Goal: Task Accomplishment & Management: Manage account settings

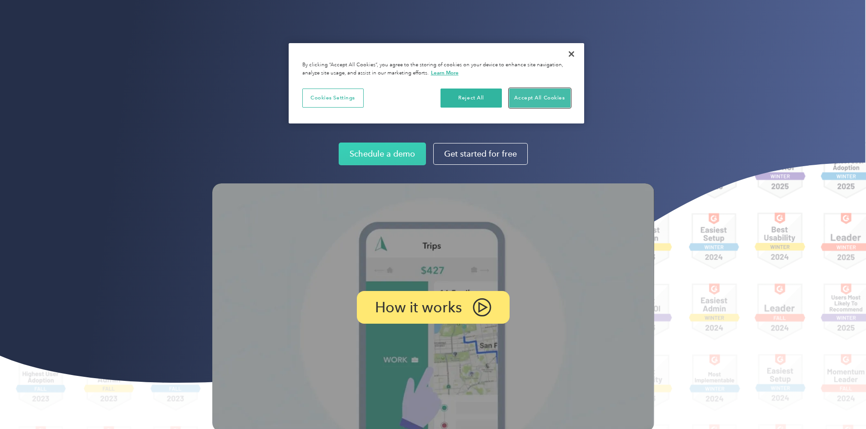
click at [547, 102] on button "Accept All Cookies" at bounding box center [539, 98] width 61 height 19
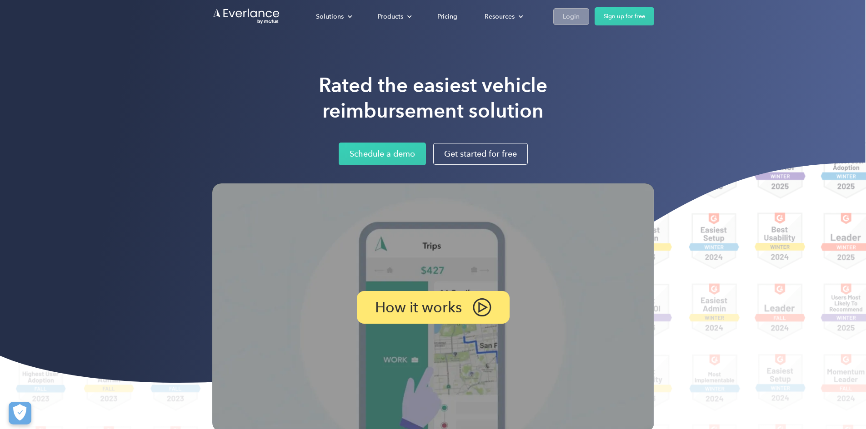
click at [579, 11] on div "Login" at bounding box center [571, 16] width 17 height 11
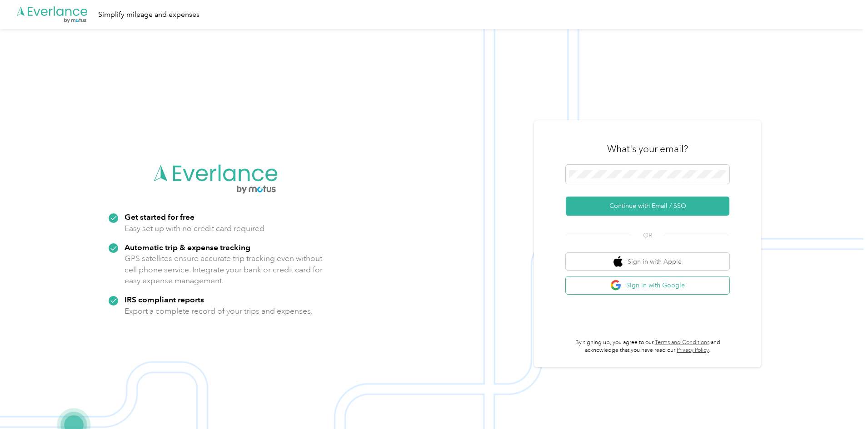
click at [639, 284] on button "Sign in with Google" at bounding box center [648, 286] width 164 height 18
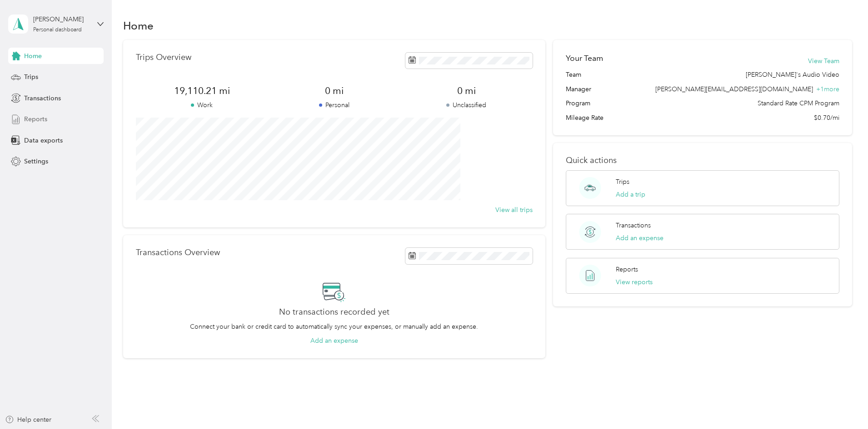
click at [44, 123] on span "Reports" at bounding box center [35, 120] width 23 height 10
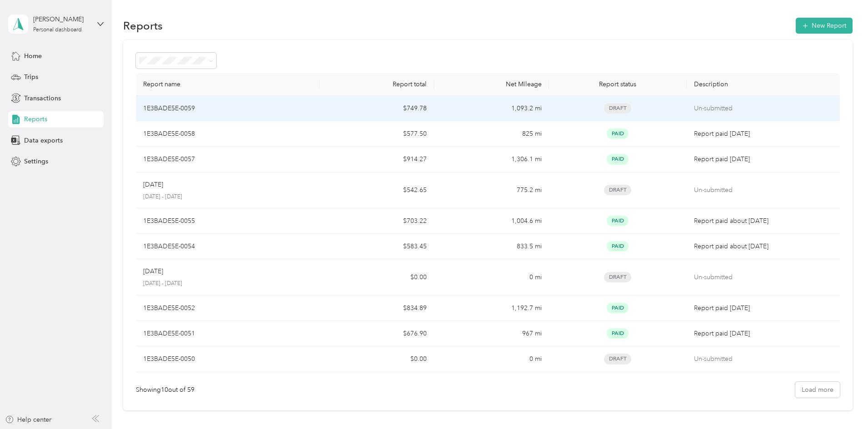
click at [312, 110] on div "1E3BADE5E-0059" at bounding box center [227, 109] width 169 height 10
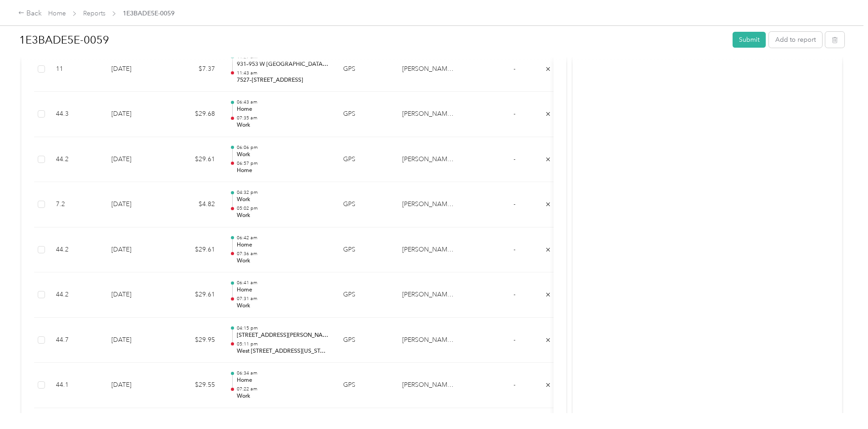
scroll to position [1340, 0]
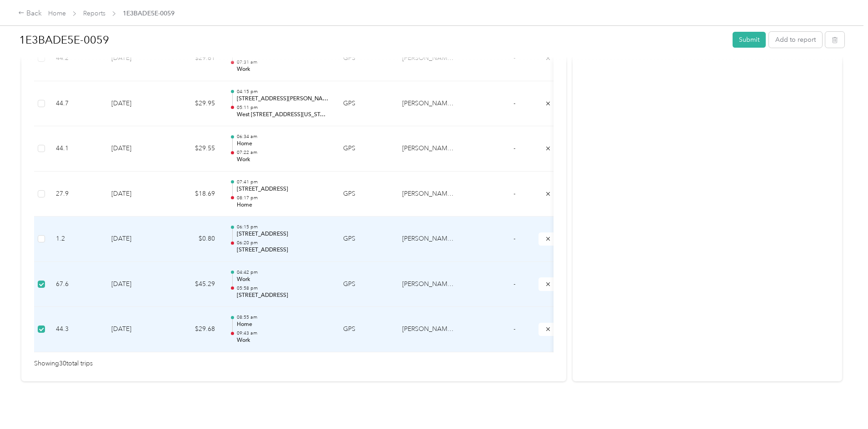
click at [49, 220] on td at bounding box center [41, 239] width 15 height 45
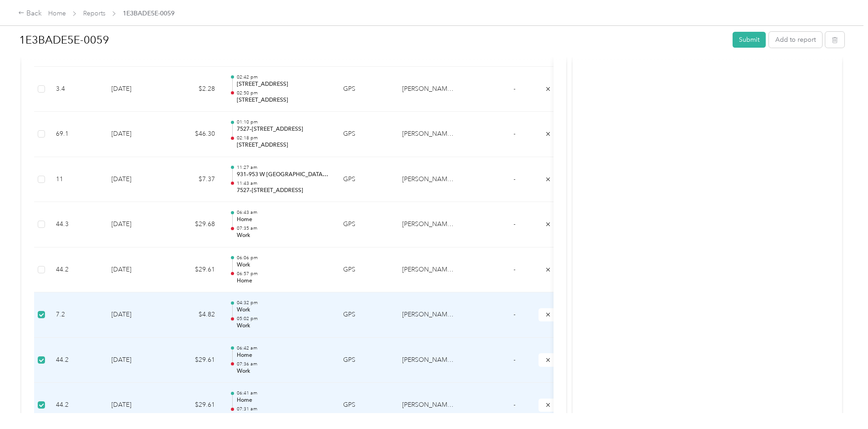
scroll to position [977, 0]
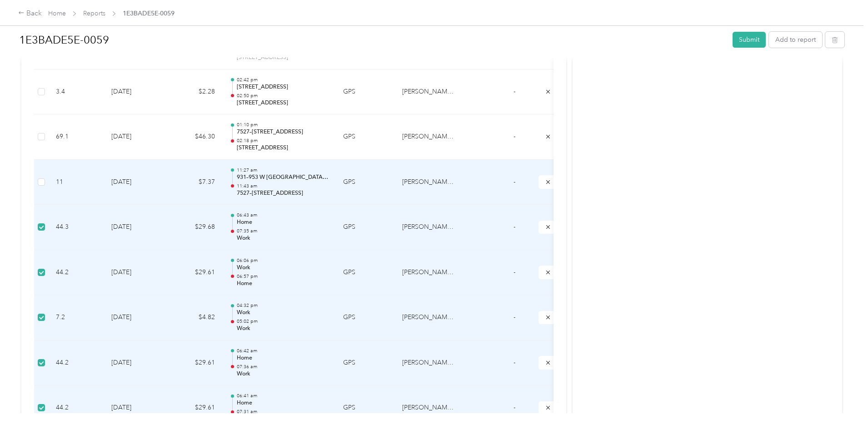
click at [49, 181] on td at bounding box center [41, 182] width 15 height 45
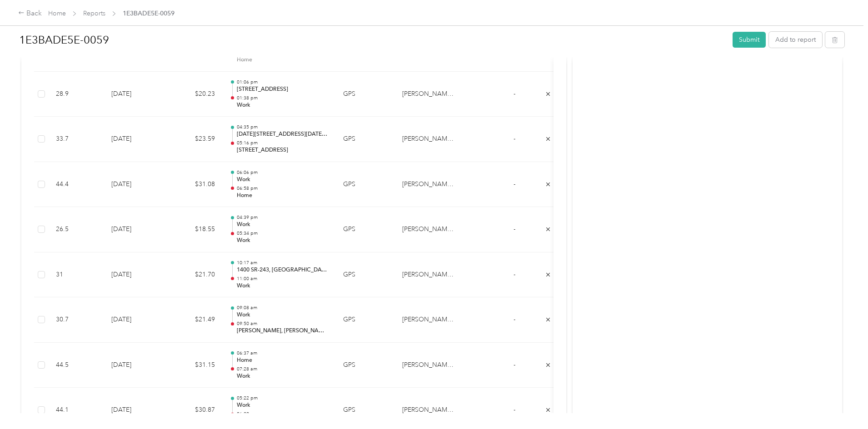
scroll to position [386, 0]
click at [832, 36] on span "button" at bounding box center [835, 40] width 6 height 8
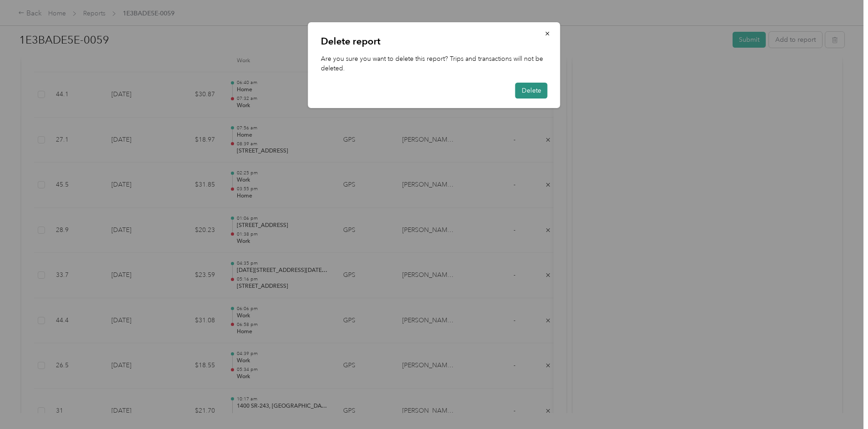
click at [519, 86] on button "Delete" at bounding box center [531, 91] width 32 height 16
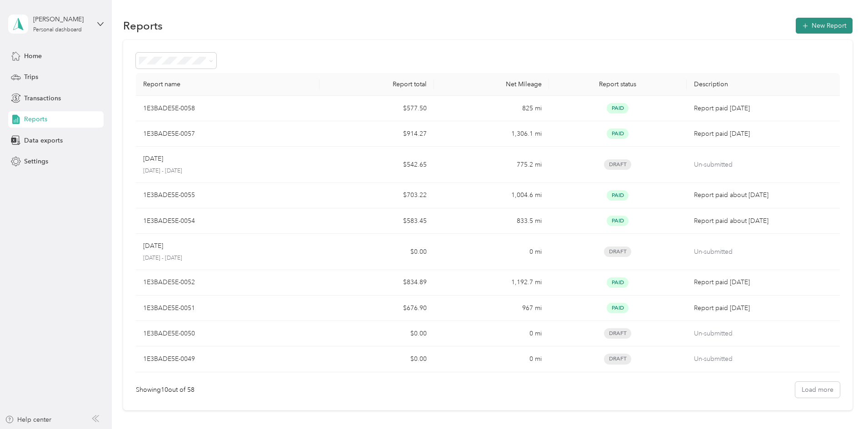
click at [796, 19] on button "New Report" at bounding box center [824, 26] width 57 height 16
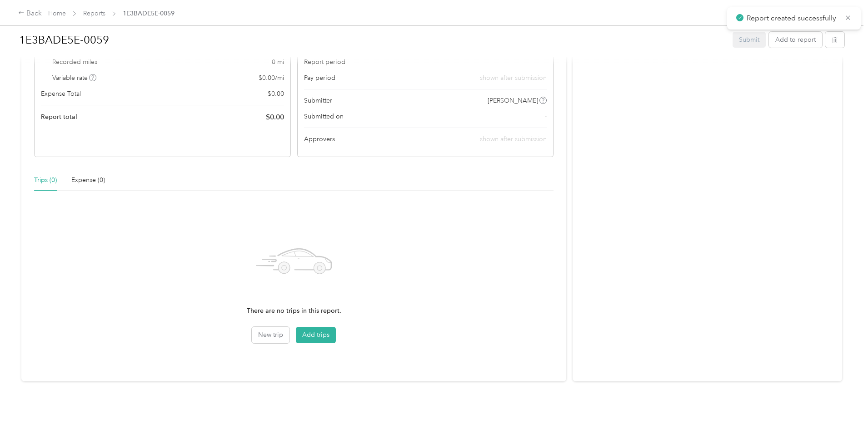
scroll to position [106, 0]
click at [336, 329] on button "Add trips" at bounding box center [316, 335] width 40 height 16
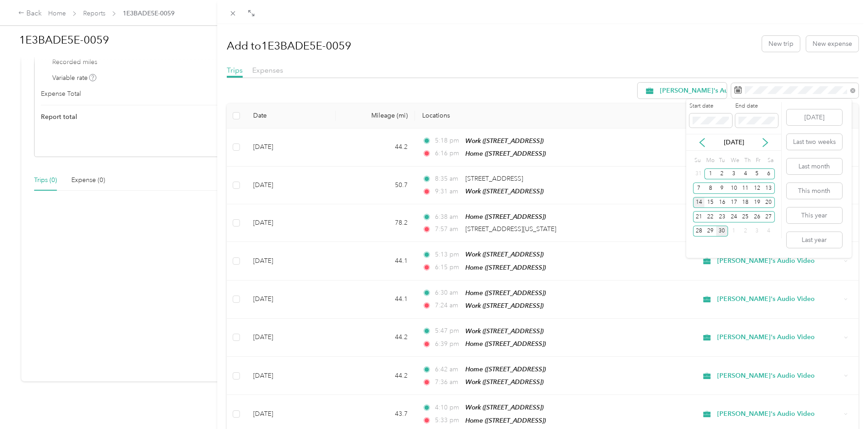
click at [697, 200] on div "14" at bounding box center [699, 202] width 12 height 11
click at [696, 233] on div "28" at bounding box center [699, 231] width 12 height 11
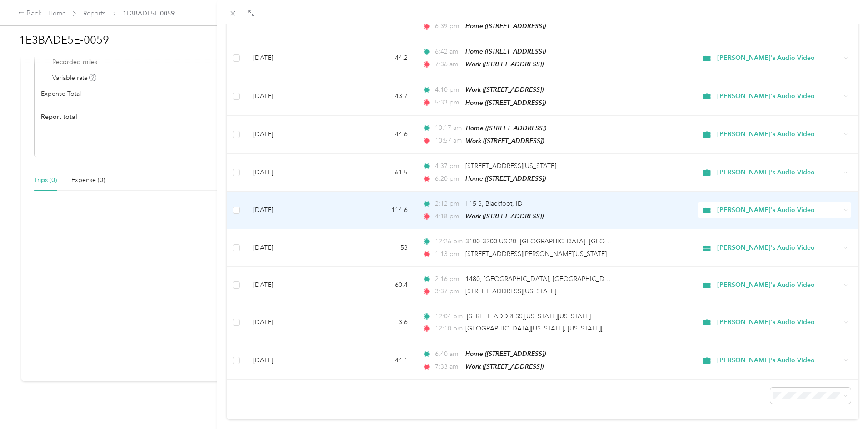
scroll to position [330, 0]
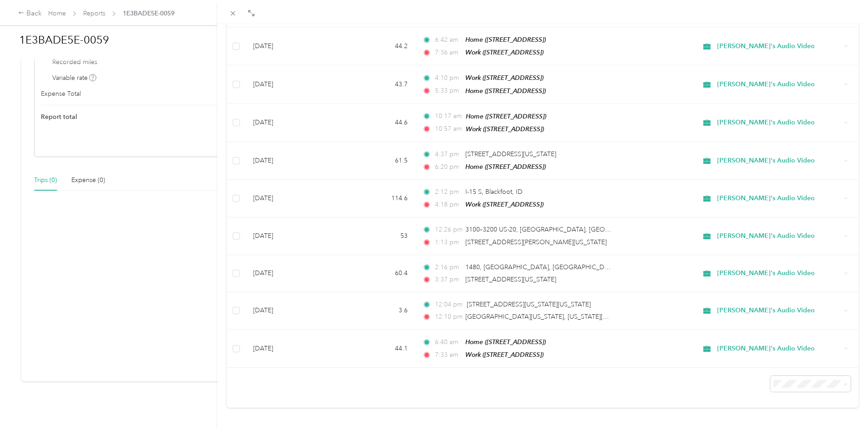
click at [783, 343] on span "50 per load" at bounding box center [787, 343] width 34 height 8
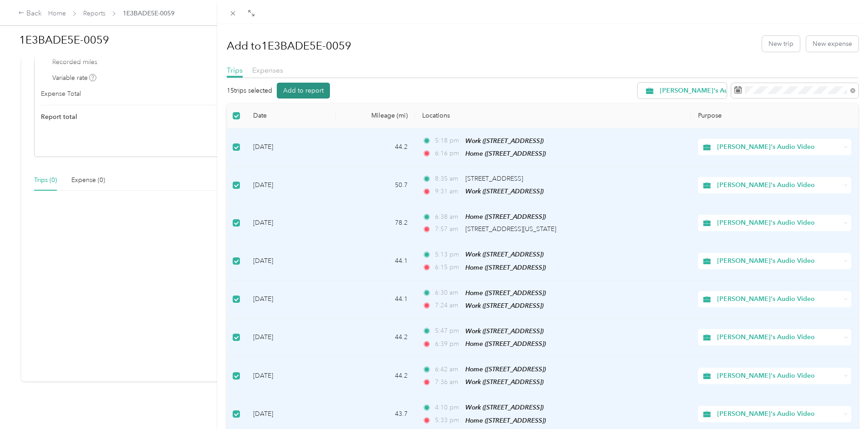
click at [298, 96] on button "Add to report" at bounding box center [303, 91] width 53 height 16
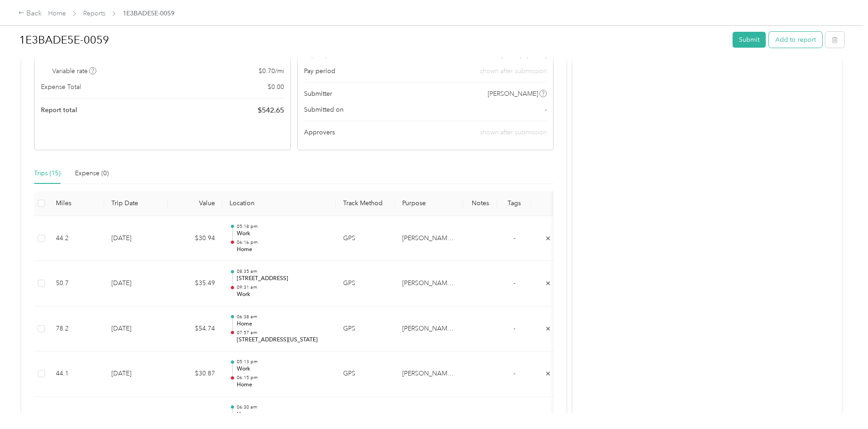
click at [769, 43] on button "Add to report" at bounding box center [795, 40] width 53 height 16
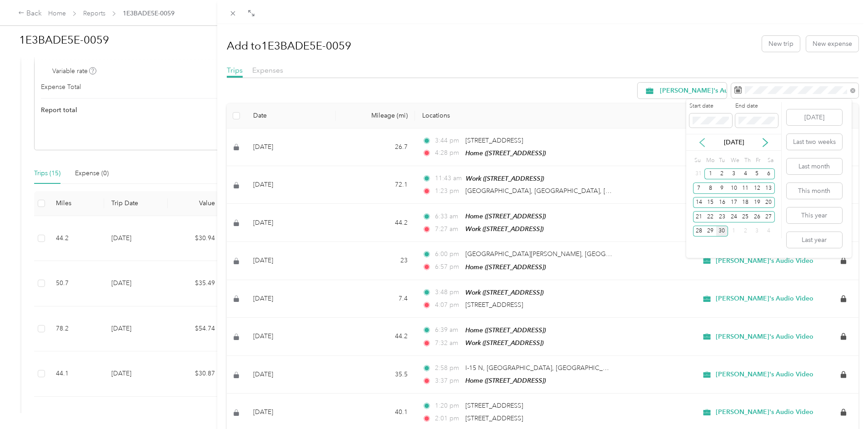
click at [701, 143] on icon at bounding box center [702, 143] width 5 height 8
click at [761, 175] on div "1" at bounding box center [757, 174] width 12 height 11
click at [702, 244] on div "31" at bounding box center [699, 245] width 12 height 11
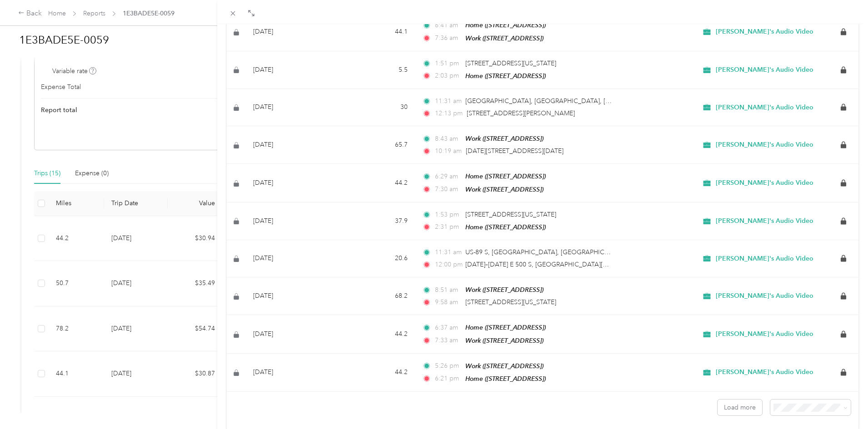
scroll to position [704, 0]
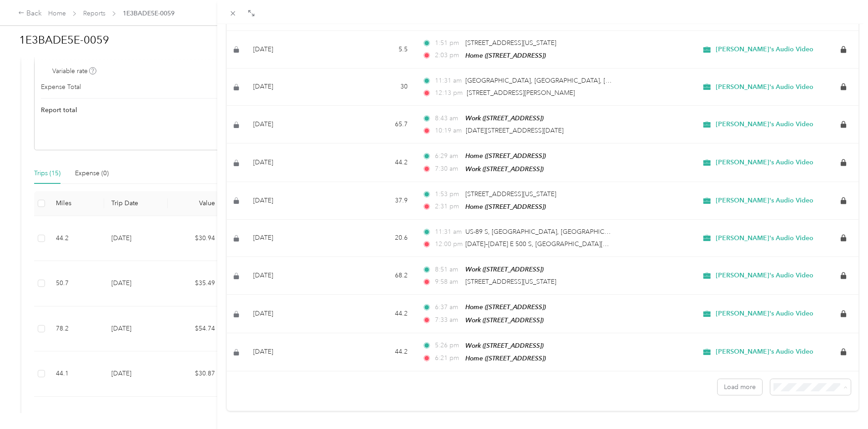
click at [783, 355] on span "100 per load" at bounding box center [788, 358] width 37 height 8
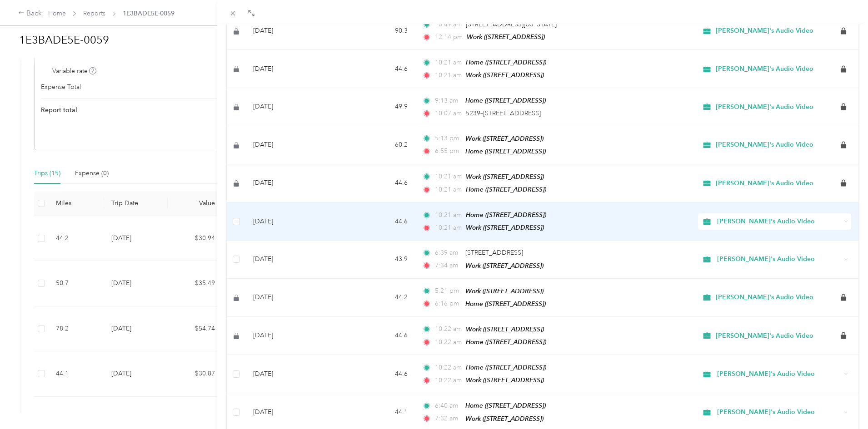
scroll to position [1067, 0]
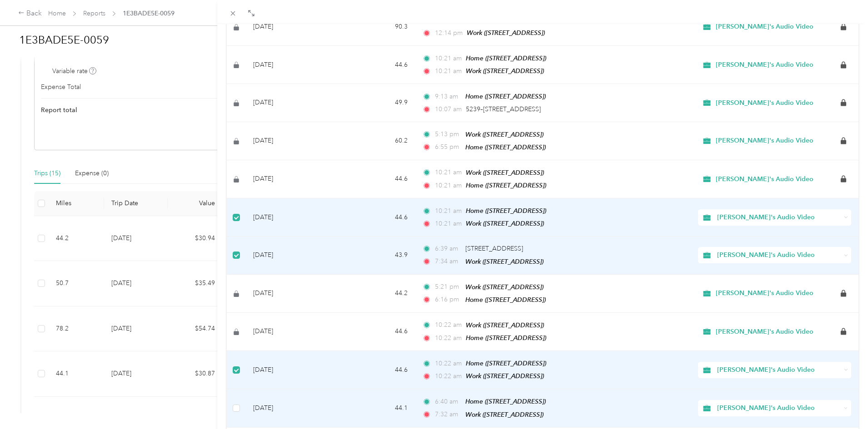
click at [238, 395] on td at bounding box center [236, 408] width 19 height 38
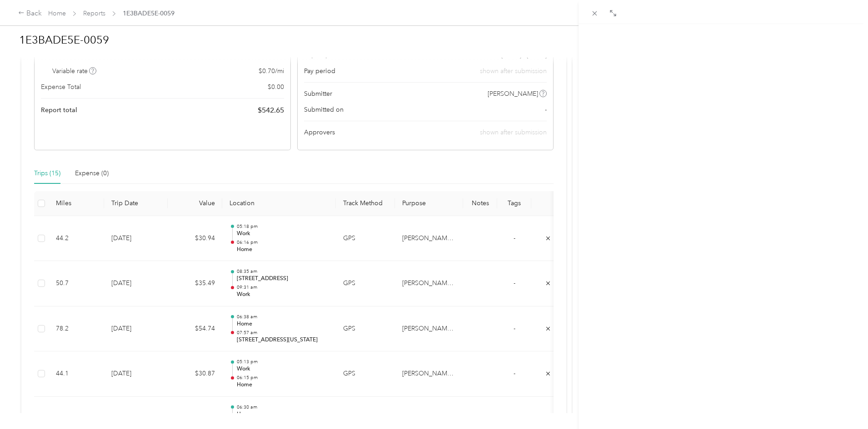
scroll to position [85, 0]
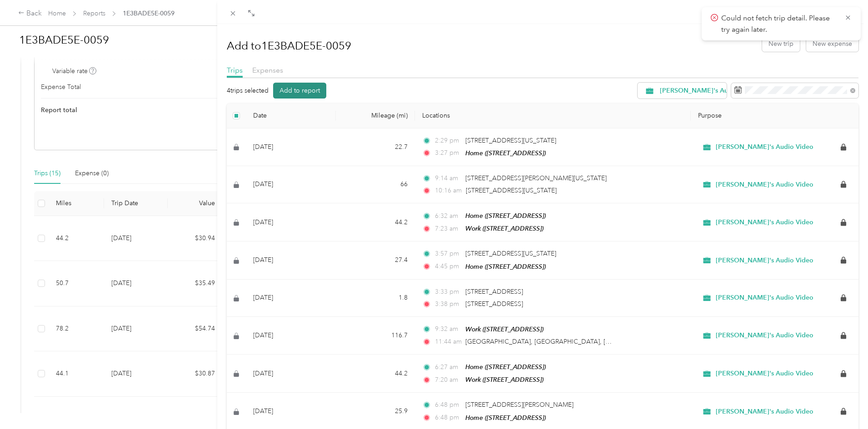
click at [301, 89] on button "Add to report" at bounding box center [299, 91] width 53 height 16
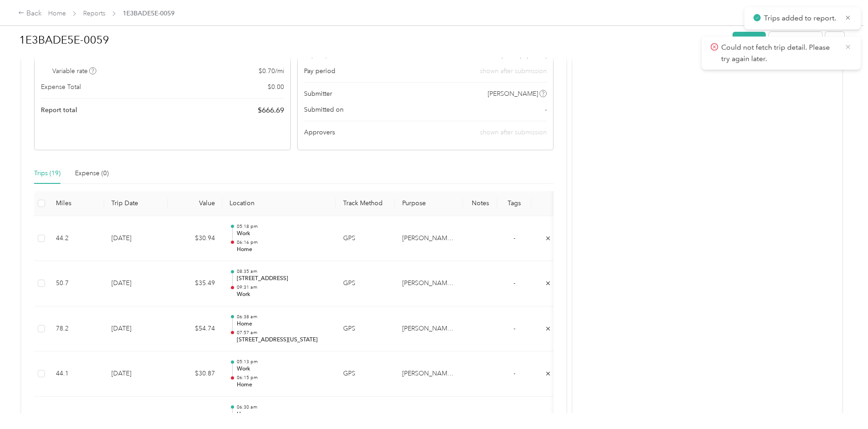
click at [848, 46] on icon at bounding box center [847, 47] width 7 height 8
click at [846, 14] on icon at bounding box center [847, 18] width 7 height 8
click at [769, 44] on button "Add to report" at bounding box center [795, 40] width 53 height 16
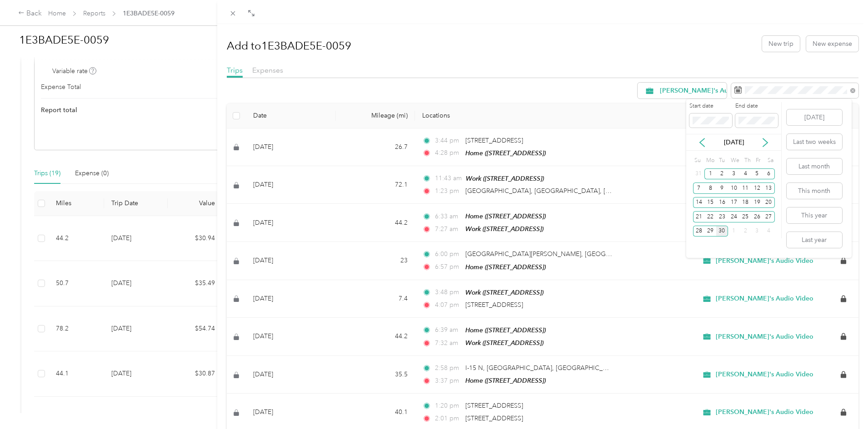
click at [697, 136] on div "[DATE]" at bounding box center [733, 142] width 95 height 17
click at [699, 143] on icon at bounding box center [702, 142] width 9 height 9
click at [723, 171] on div "1" at bounding box center [722, 174] width 12 height 11
click at [744, 231] on div "31" at bounding box center [745, 231] width 12 height 11
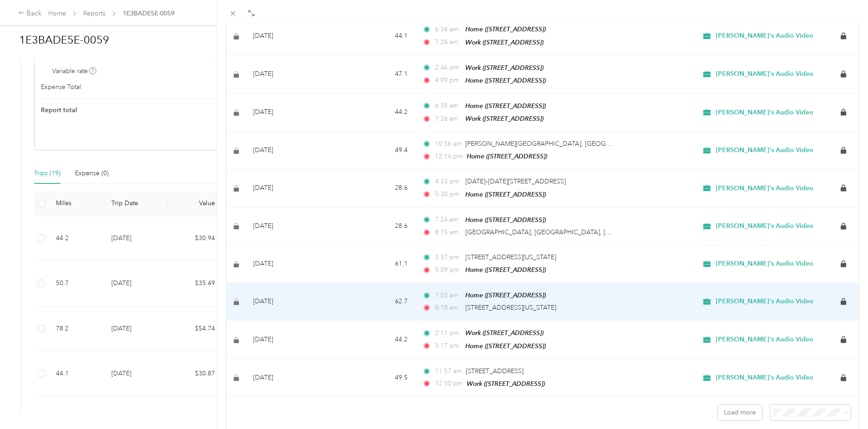
scroll to position [704, 0]
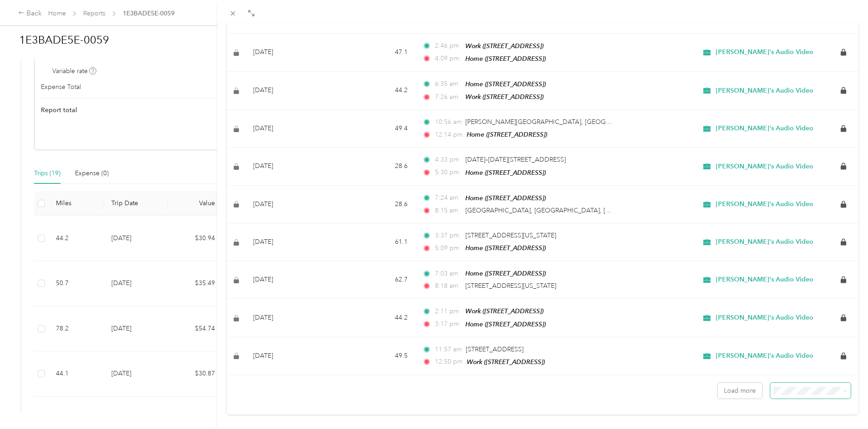
click at [804, 383] on span at bounding box center [810, 391] width 80 height 16
click at [778, 354] on span "100 per load" at bounding box center [788, 358] width 37 height 8
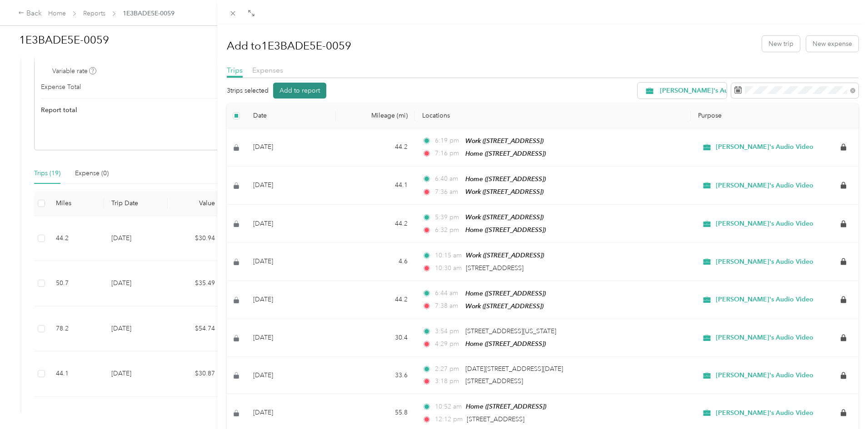
click at [288, 91] on button "Add to report" at bounding box center [299, 91] width 53 height 16
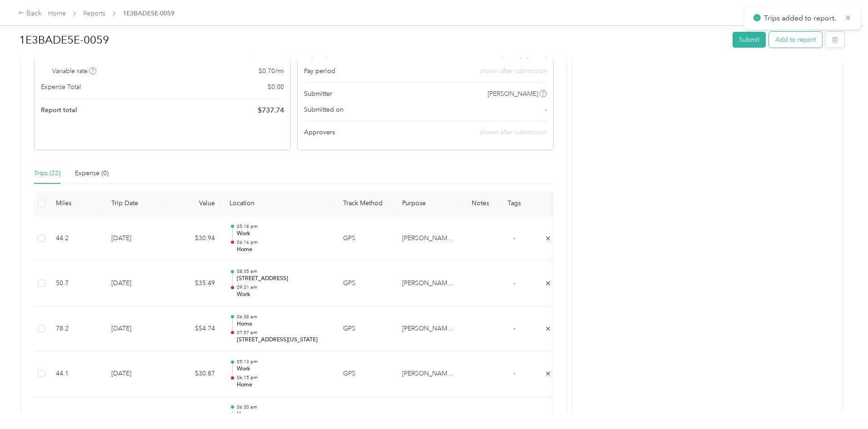
click at [769, 42] on button "Add to report" at bounding box center [795, 40] width 53 height 16
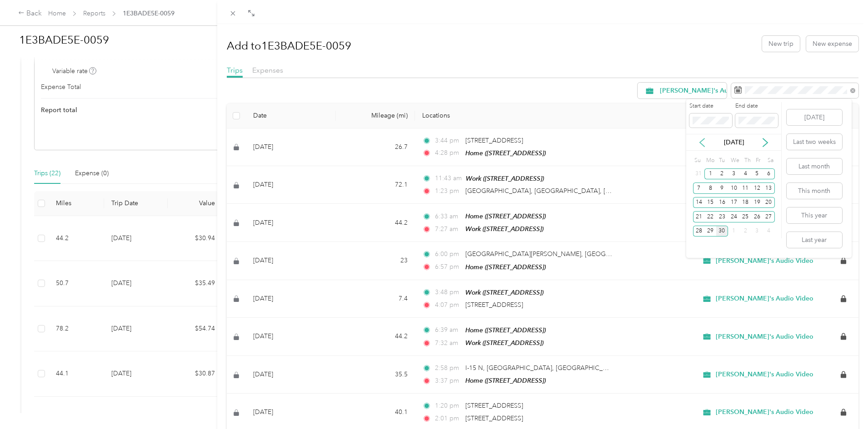
click at [704, 140] on icon at bounding box center [702, 142] width 9 height 9
click at [697, 173] on div "1" at bounding box center [699, 174] width 12 height 11
click at [708, 234] on div "30" at bounding box center [710, 231] width 12 height 11
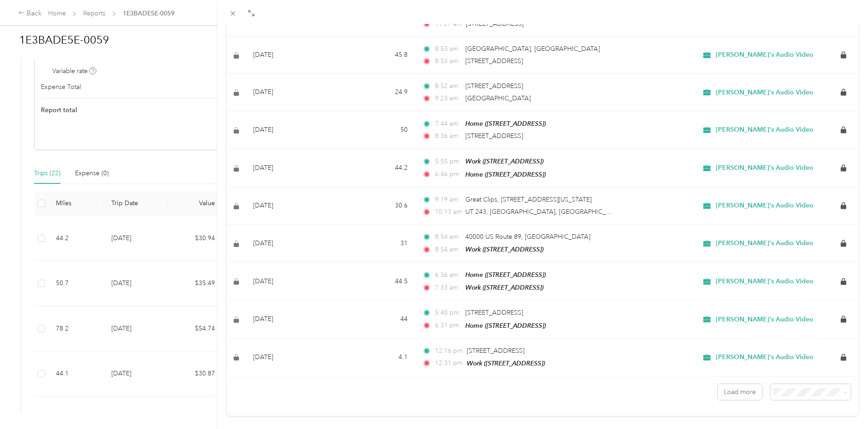
scroll to position [704, 0]
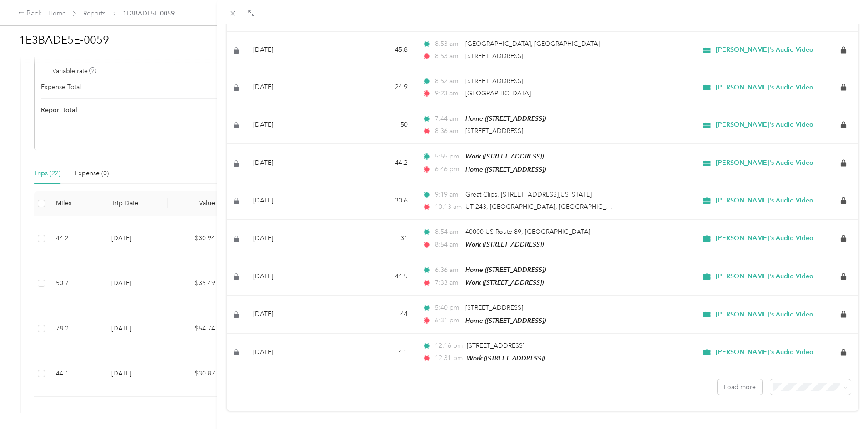
click at [777, 359] on span "100 per load" at bounding box center [788, 358] width 37 height 8
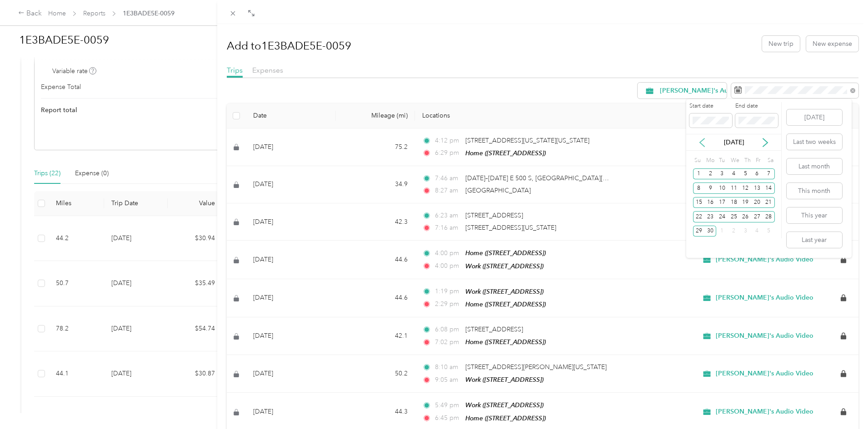
click at [703, 145] on icon at bounding box center [702, 143] width 5 height 8
click at [742, 172] on div "1" at bounding box center [745, 174] width 12 height 11
click at [773, 231] on div "31" at bounding box center [769, 231] width 12 height 11
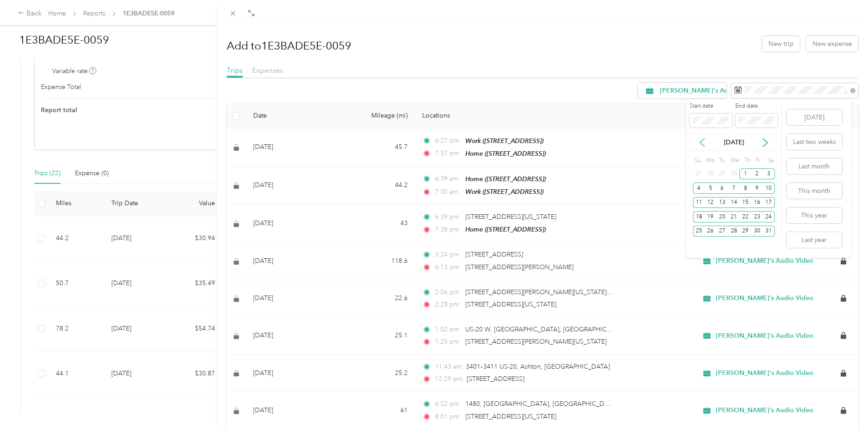
click at [701, 141] on icon at bounding box center [702, 142] width 9 height 9
click at [721, 174] on div "1" at bounding box center [722, 174] width 12 height 11
click at [732, 234] on div "30" at bounding box center [734, 231] width 12 height 11
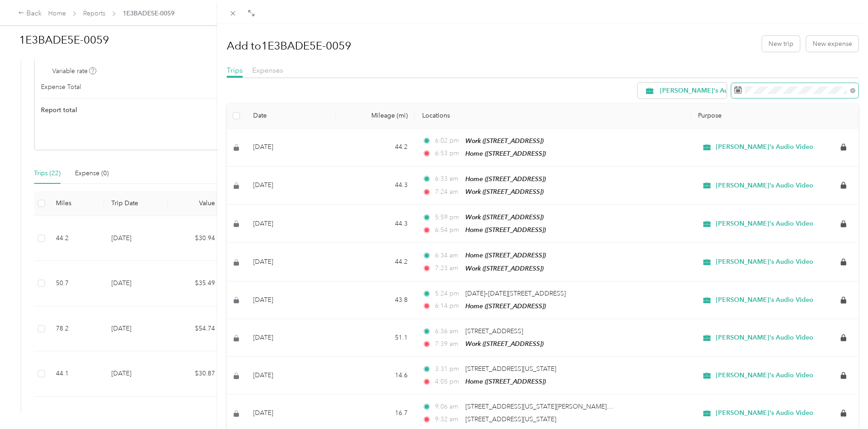
click at [793, 95] on span at bounding box center [794, 90] width 127 height 15
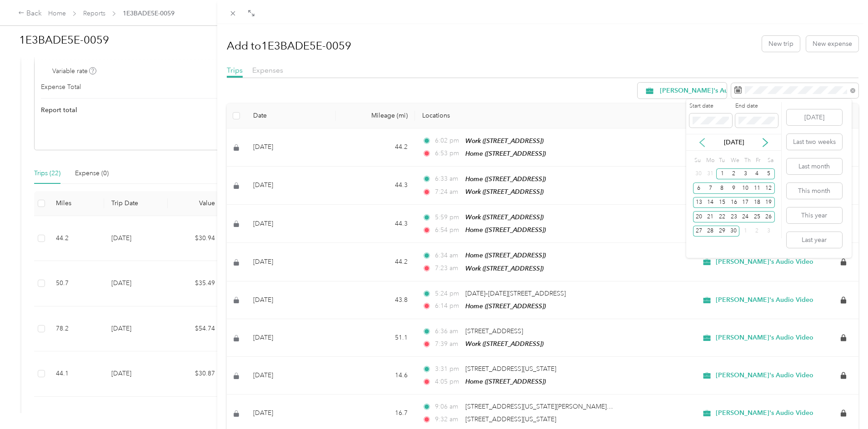
click at [701, 143] on icon at bounding box center [702, 142] width 9 height 9
click at [765, 173] on div "1" at bounding box center [769, 174] width 12 height 11
click at [711, 247] on div "31" at bounding box center [710, 245] width 12 height 11
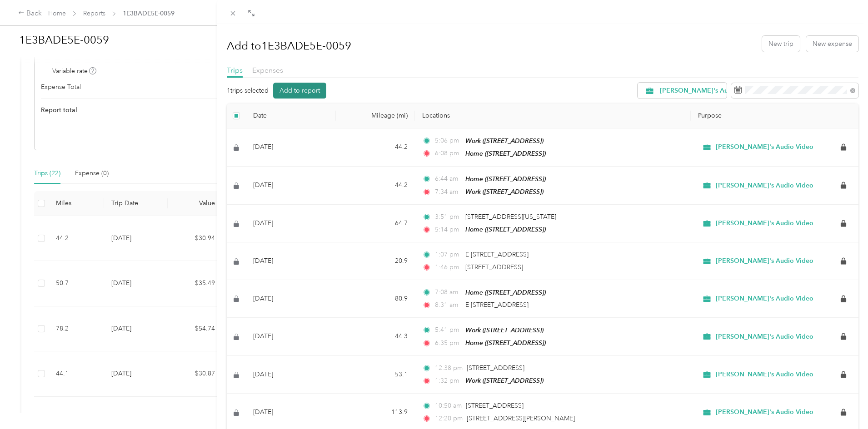
click at [304, 92] on button "Add to report" at bounding box center [299, 91] width 53 height 16
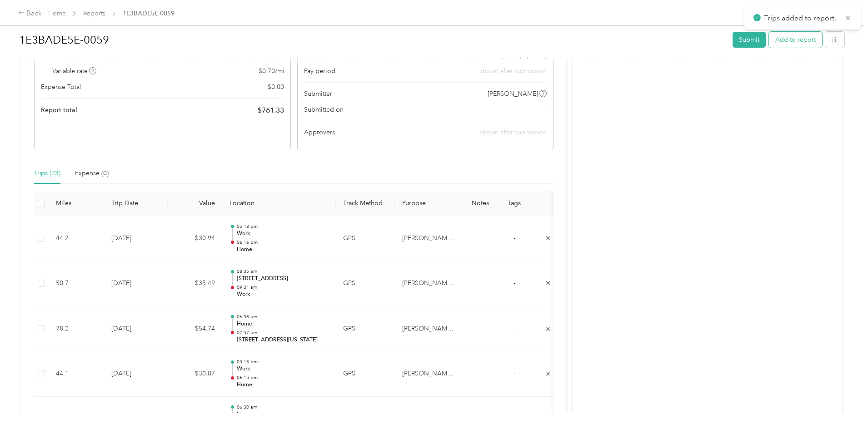
click at [769, 45] on button "Add to report" at bounding box center [795, 40] width 53 height 16
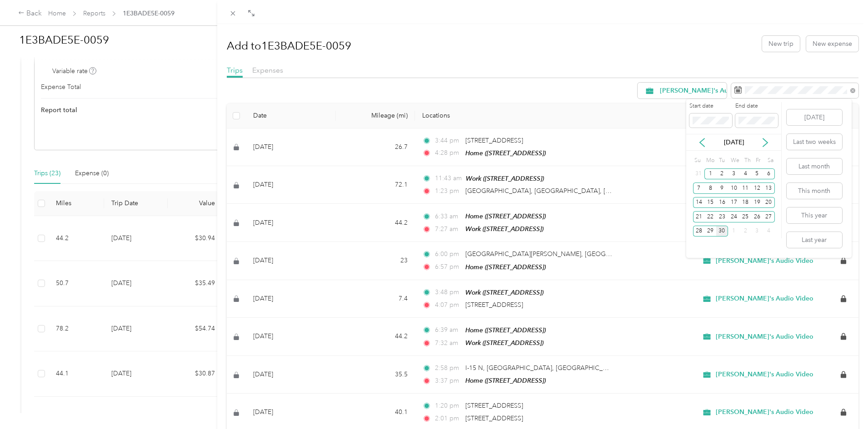
click at [699, 147] on div "[DATE]" at bounding box center [733, 143] width 95 height 10
click at [701, 143] on icon at bounding box center [702, 143] width 5 height 8
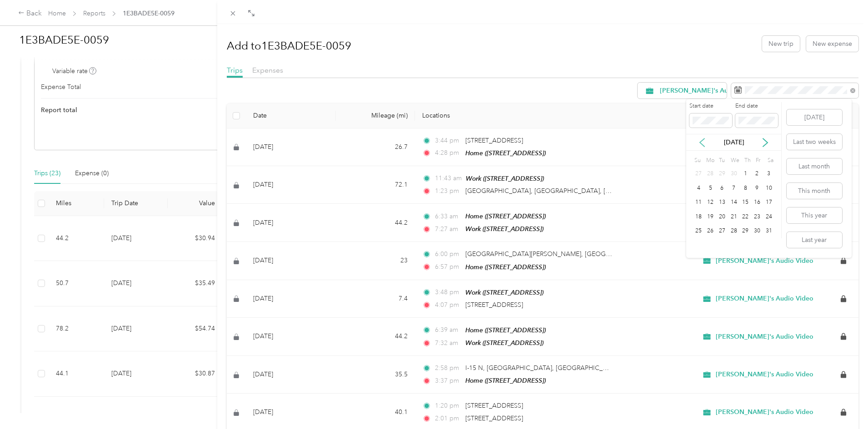
click at [701, 143] on icon at bounding box center [702, 143] width 5 height 8
click at [712, 186] on div "3" at bounding box center [710, 188] width 12 height 11
click at [725, 188] on div "4" at bounding box center [722, 188] width 12 height 11
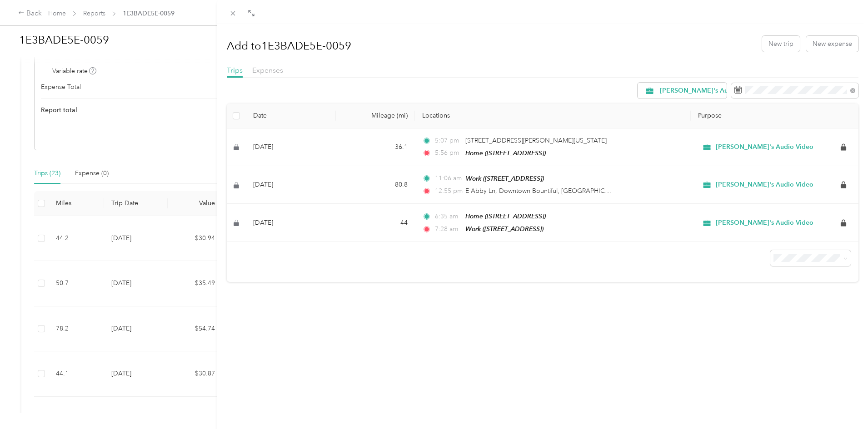
click at [799, 100] on div "[PERSON_NAME]'s Audio Video Date Mileage (mi) Locations Purpose [DATE] 36.1 5:0…" at bounding box center [543, 183] width 632 height 200
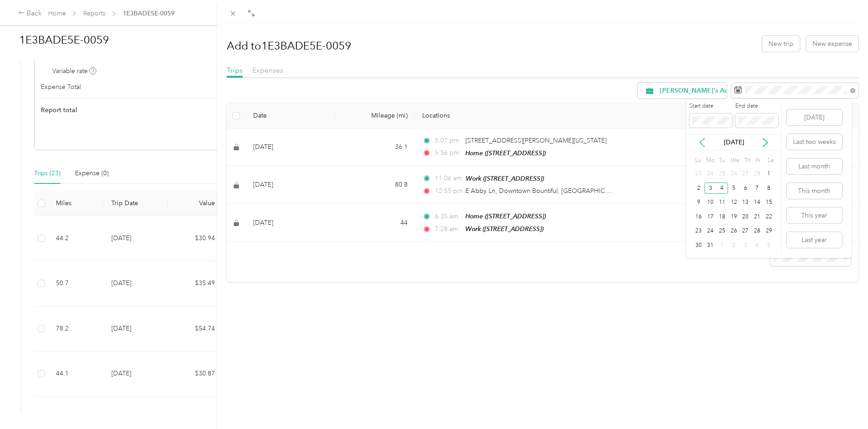
click at [703, 145] on icon at bounding box center [702, 143] width 5 height 8
click at [756, 173] on div "3" at bounding box center [757, 174] width 12 height 11
click at [765, 173] on div "4" at bounding box center [769, 174] width 12 height 11
click at [766, 140] on icon at bounding box center [765, 142] width 9 height 9
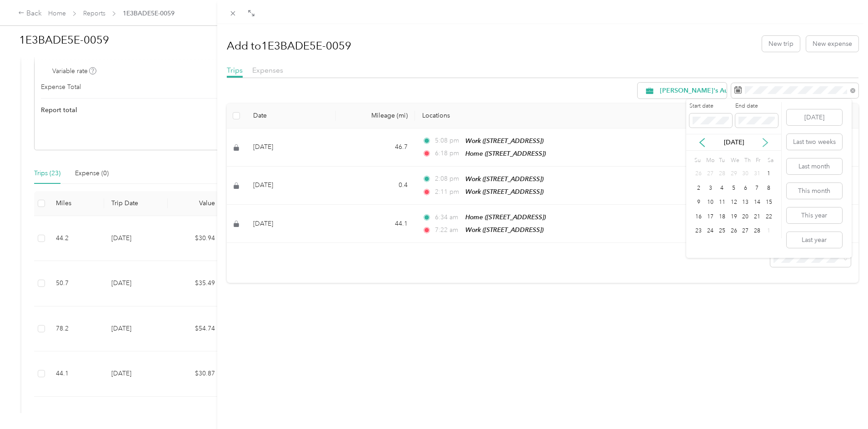
click at [766, 140] on icon at bounding box center [765, 142] width 9 height 9
click at [768, 142] on icon at bounding box center [765, 142] width 9 height 9
click at [703, 147] on div "[DATE]" at bounding box center [733, 143] width 95 height 10
click at [703, 142] on icon at bounding box center [702, 142] width 9 height 9
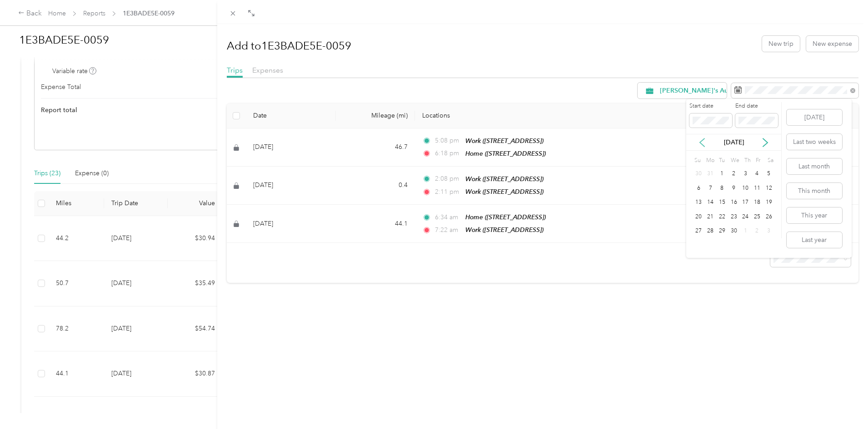
click at [703, 142] on icon at bounding box center [702, 142] width 9 height 9
click at [712, 188] on div "3" at bounding box center [710, 188] width 12 height 11
click at [720, 186] on div "4" at bounding box center [722, 188] width 12 height 11
click at [764, 140] on icon at bounding box center [765, 143] width 5 height 8
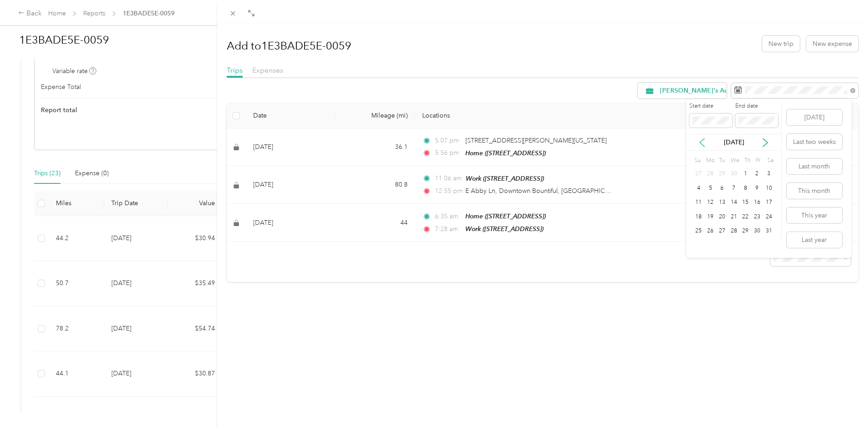
click at [700, 143] on icon at bounding box center [702, 143] width 5 height 8
click at [743, 172] on div "3" at bounding box center [745, 174] width 12 height 11
click at [756, 173] on div "4" at bounding box center [757, 174] width 12 height 11
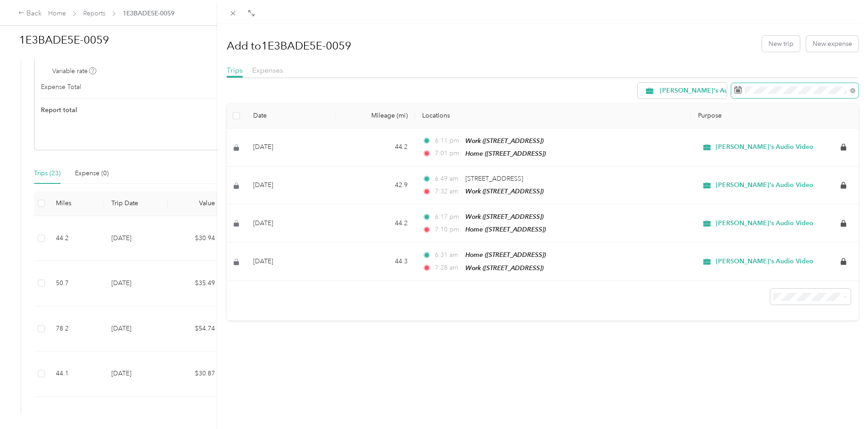
click at [752, 95] on span at bounding box center [794, 90] width 127 height 15
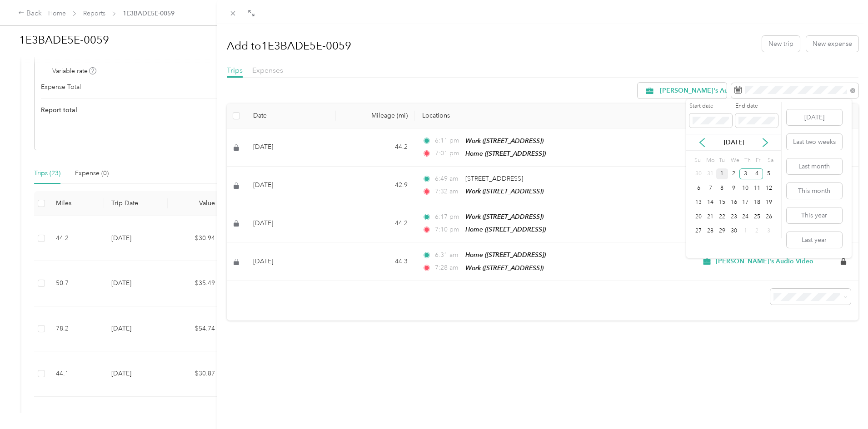
click at [720, 170] on div "1" at bounding box center [722, 174] width 12 height 11
click at [734, 227] on div "30" at bounding box center [734, 231] width 12 height 11
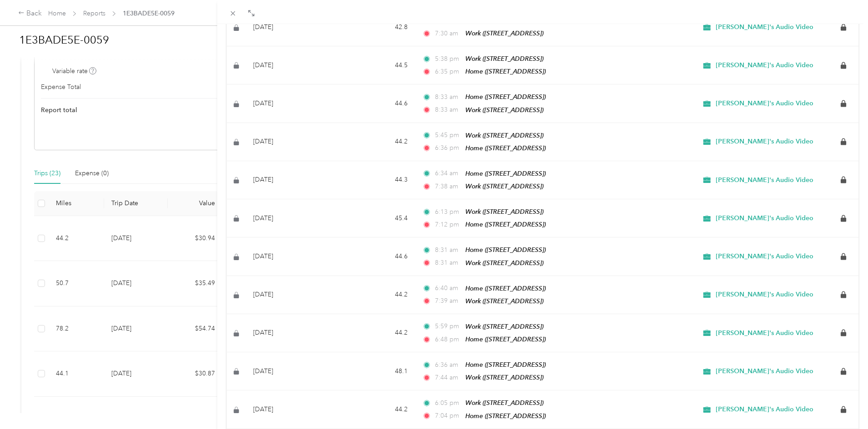
scroll to position [704, 0]
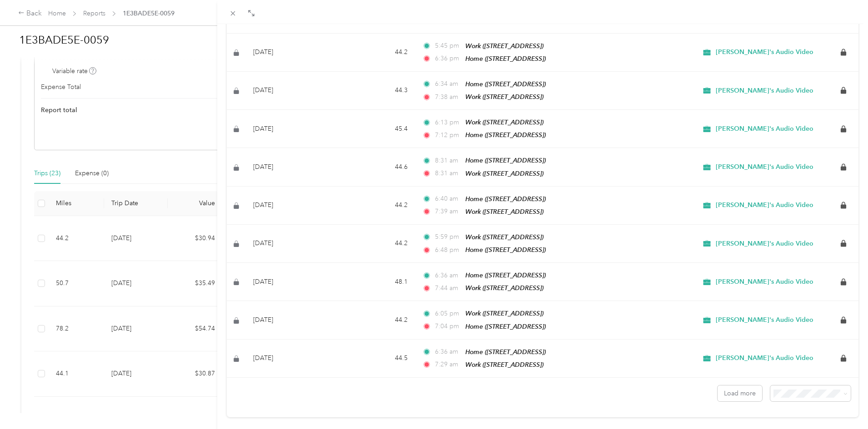
click at [787, 360] on span "100 per load" at bounding box center [788, 357] width 37 height 8
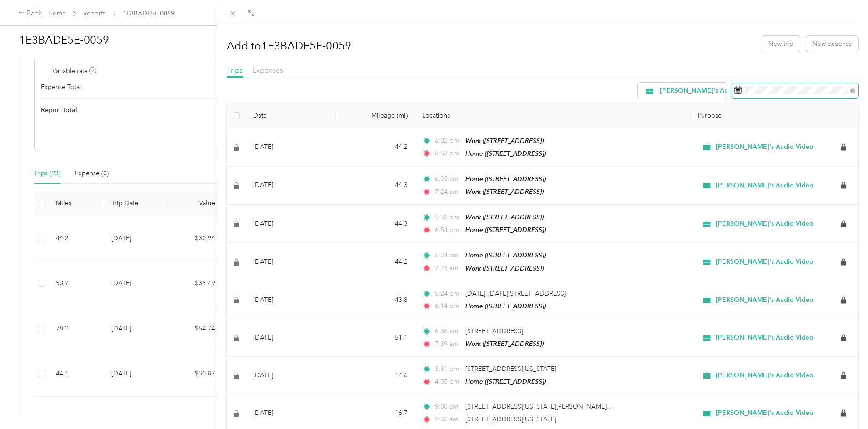
click at [762, 97] on span at bounding box center [794, 90] width 127 height 15
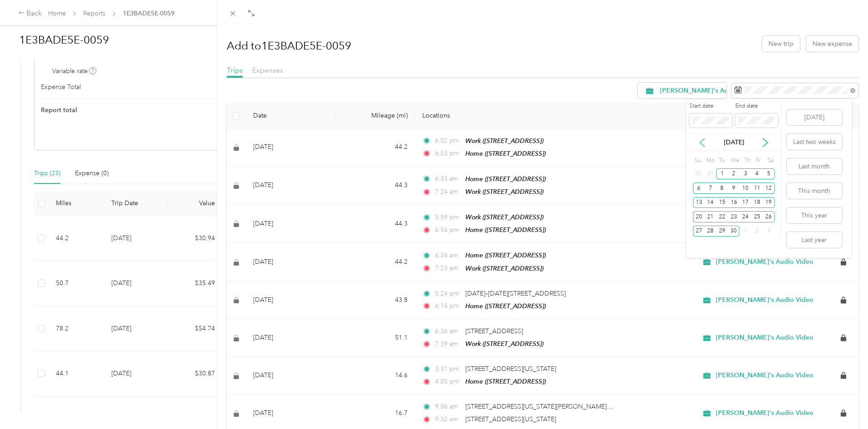
click at [699, 141] on icon at bounding box center [702, 142] width 9 height 9
click at [769, 175] on div "1" at bounding box center [769, 174] width 12 height 11
click at [711, 247] on div "31" at bounding box center [710, 245] width 12 height 11
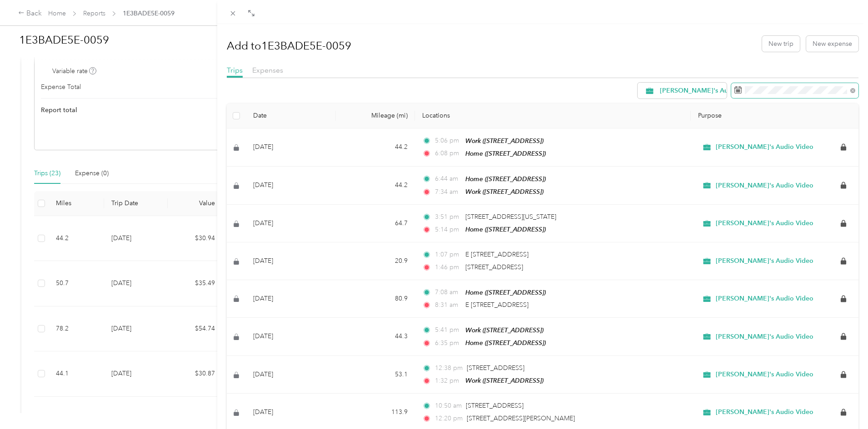
click at [779, 97] on span at bounding box center [794, 90] width 127 height 15
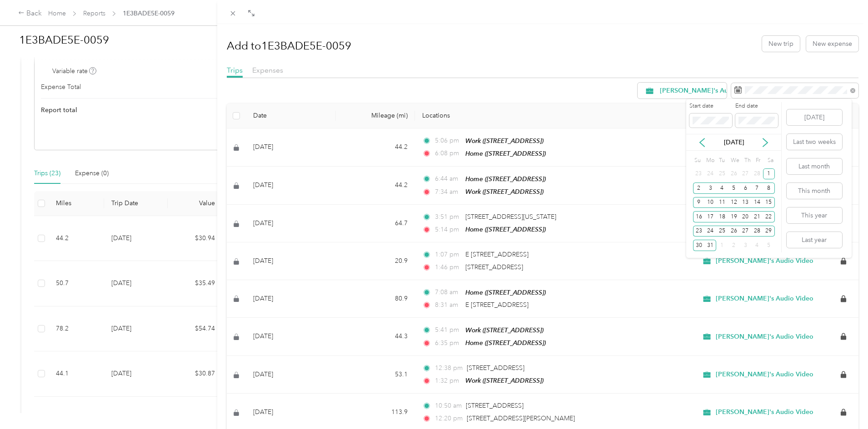
click at [707, 141] on div "[DATE]" at bounding box center [733, 143] width 95 height 10
click at [704, 143] on icon at bounding box center [702, 142] width 9 height 9
click at [770, 178] on div "1" at bounding box center [769, 174] width 12 height 11
click at [756, 228] on div "28" at bounding box center [757, 231] width 12 height 11
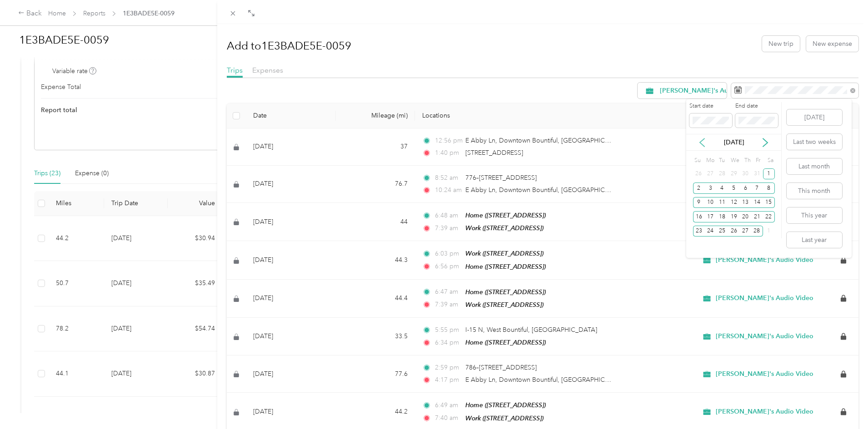
click at [701, 143] on icon at bounding box center [702, 143] width 5 height 8
click at [737, 174] on div "1" at bounding box center [734, 174] width 12 height 11
click at [757, 230] on div "31" at bounding box center [757, 231] width 12 height 11
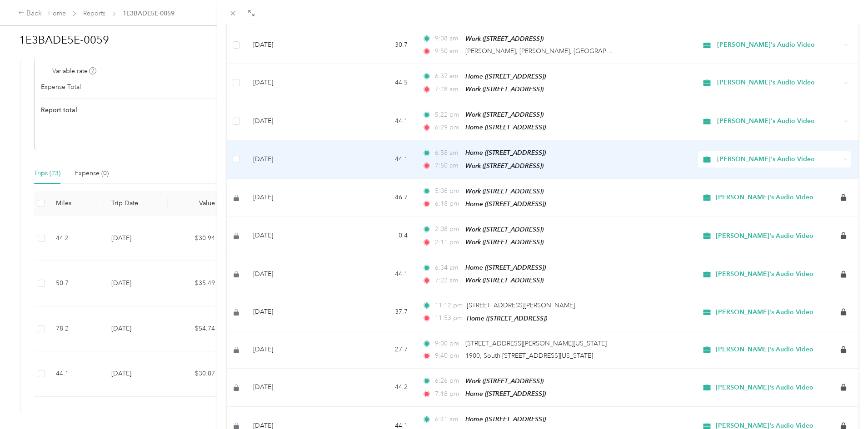
scroll to position [2033, 0]
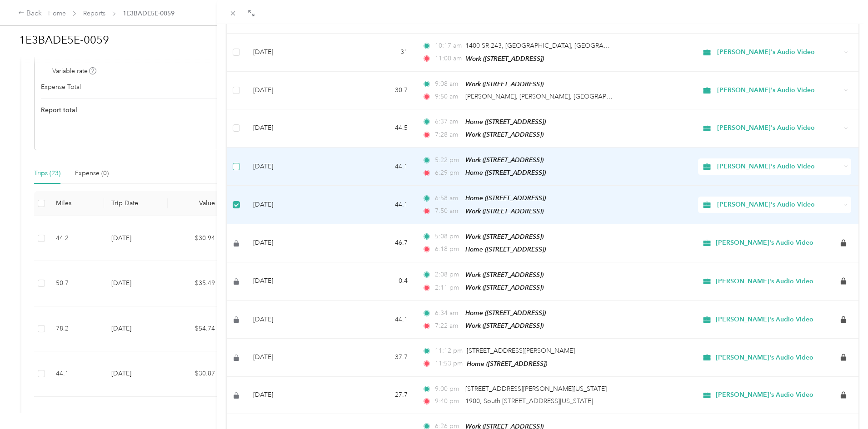
click at [237, 162] on label at bounding box center [236, 167] width 7 height 10
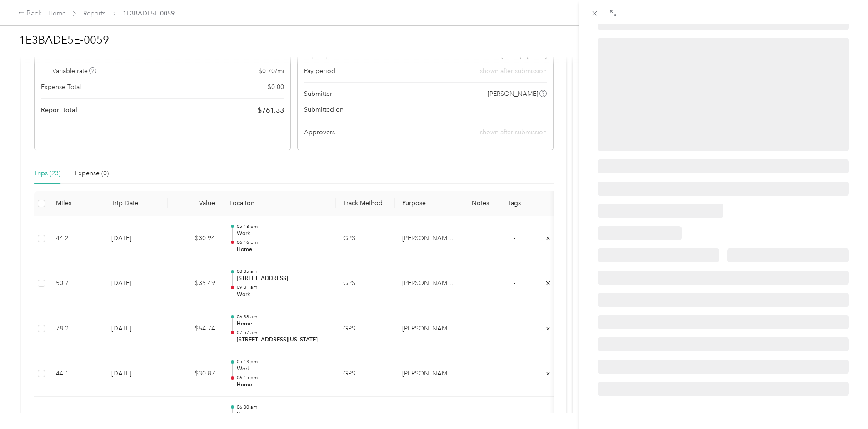
scroll to position [85, 0]
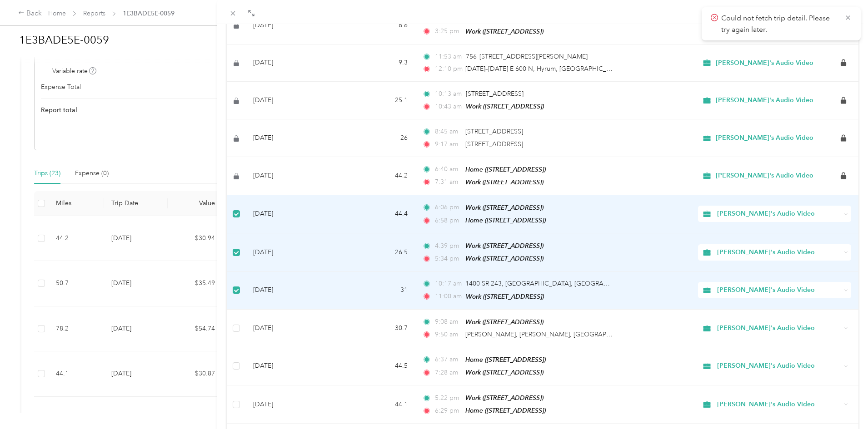
scroll to position [1812, 0]
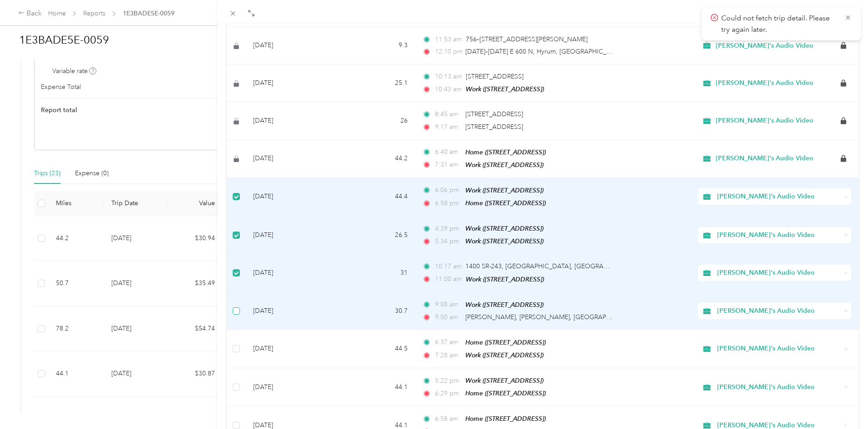
click at [236, 306] on label at bounding box center [236, 311] width 7 height 10
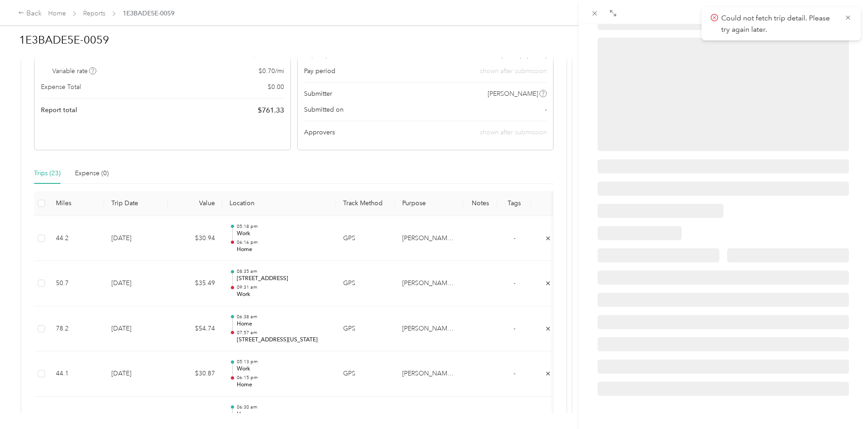
scroll to position [85, 0]
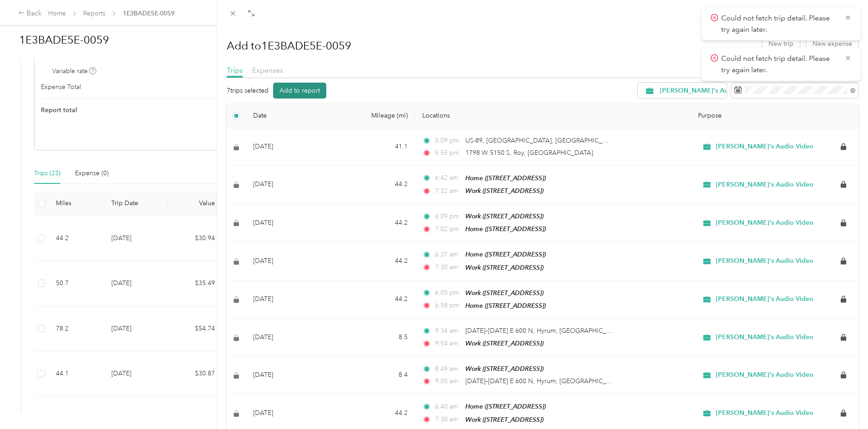
click at [302, 85] on button "Add to report" at bounding box center [299, 91] width 53 height 16
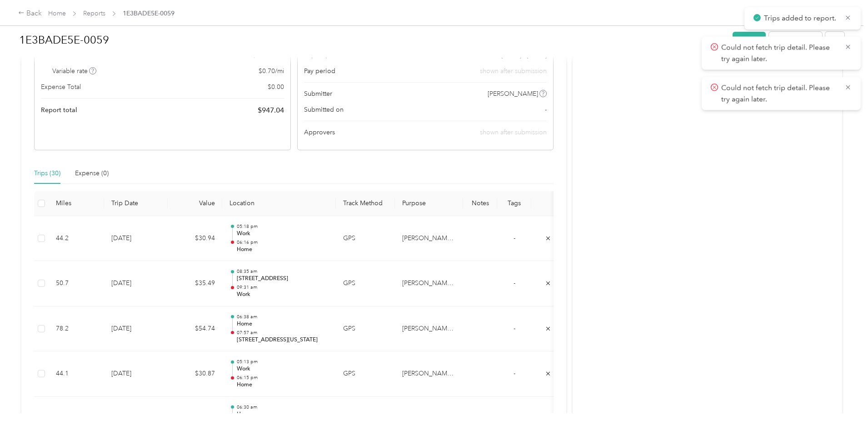
click at [852, 50] on div "Could not fetch trip detail. Please try again later." at bounding box center [781, 53] width 159 height 33
click at [850, 47] on icon at bounding box center [847, 47] width 7 height 8
click at [849, 45] on icon at bounding box center [847, 47] width 7 height 8
click at [850, 18] on icon at bounding box center [847, 18] width 7 height 8
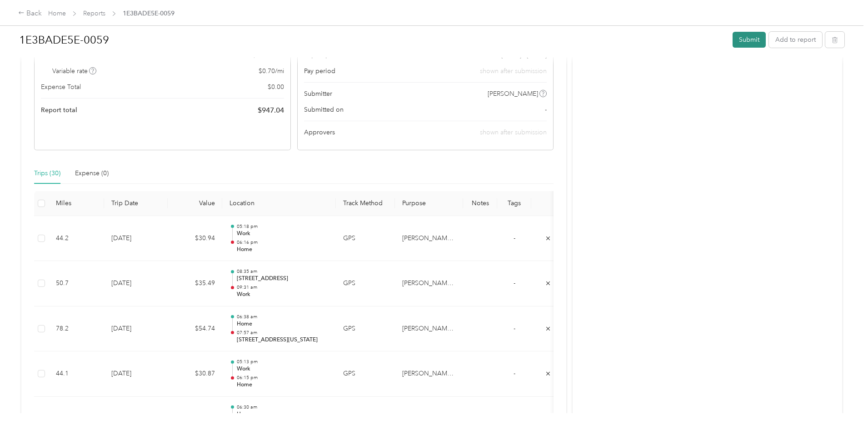
click at [733, 39] on button "Submit" at bounding box center [749, 40] width 33 height 16
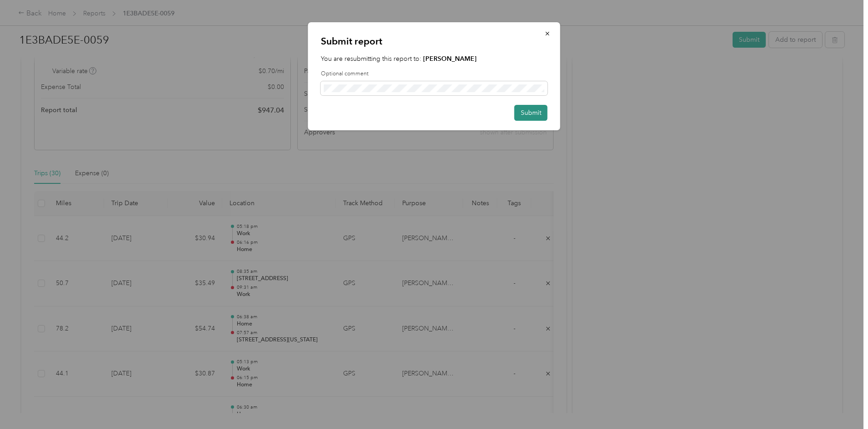
click at [538, 117] on button "Submit" at bounding box center [530, 113] width 33 height 16
